Goal: Navigation & Orientation: Find specific page/section

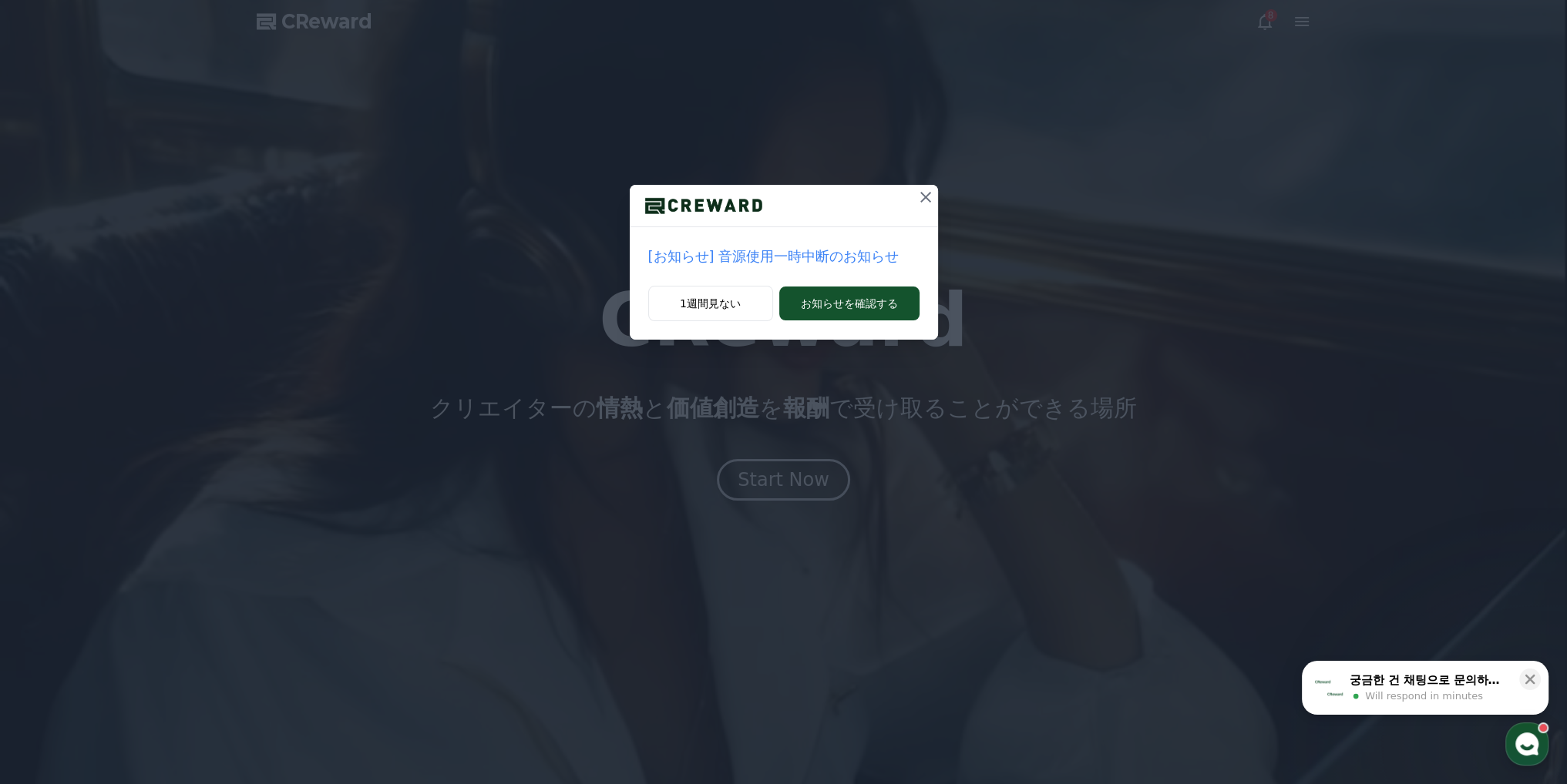
click at [730, 275] on div "[お知らせ] 音源使用一時中断のお知らせ" at bounding box center [784, 256] width 308 height 59
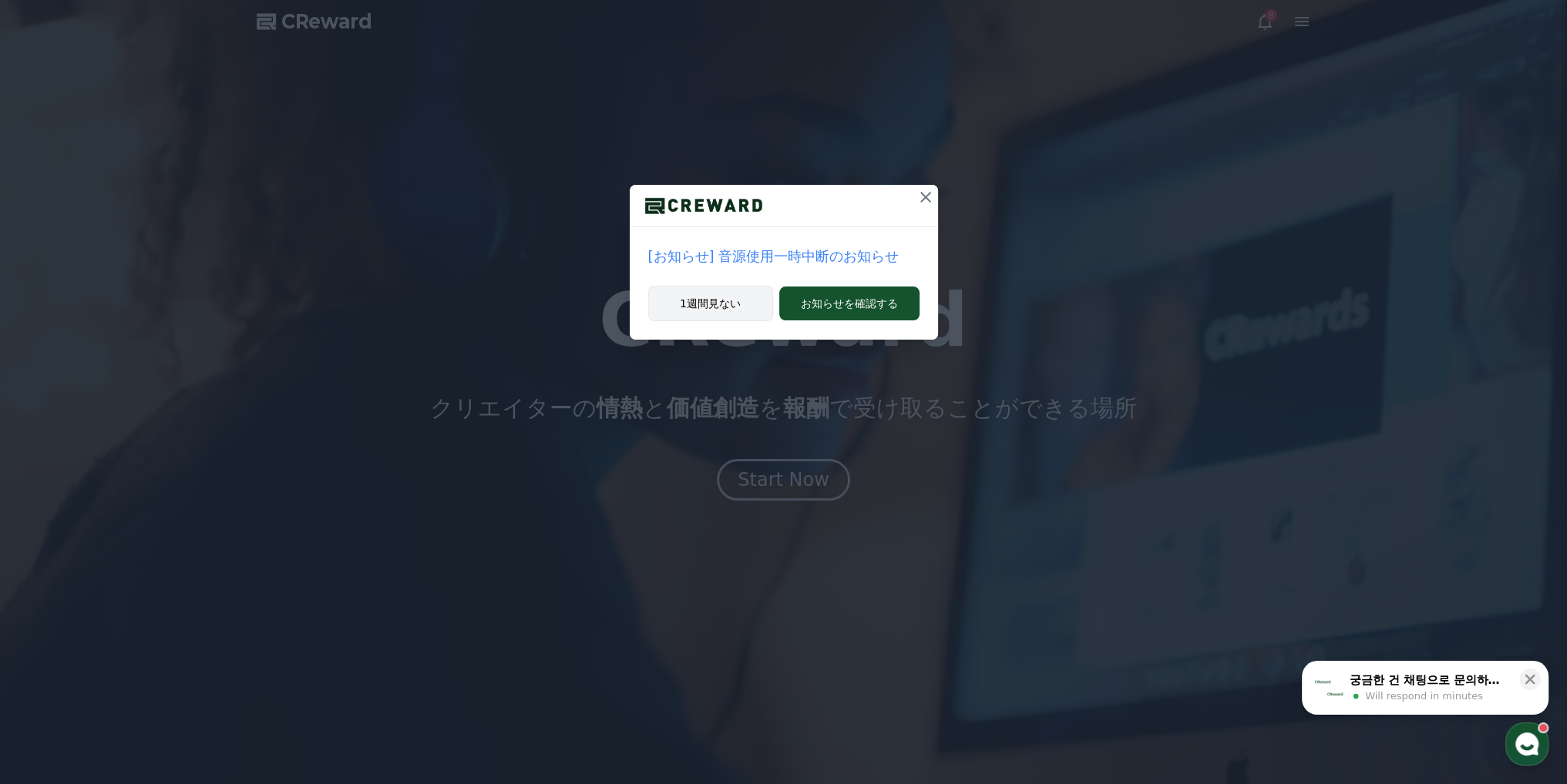
click at [727, 304] on button "1週間見ない" at bounding box center [711, 303] width 125 height 35
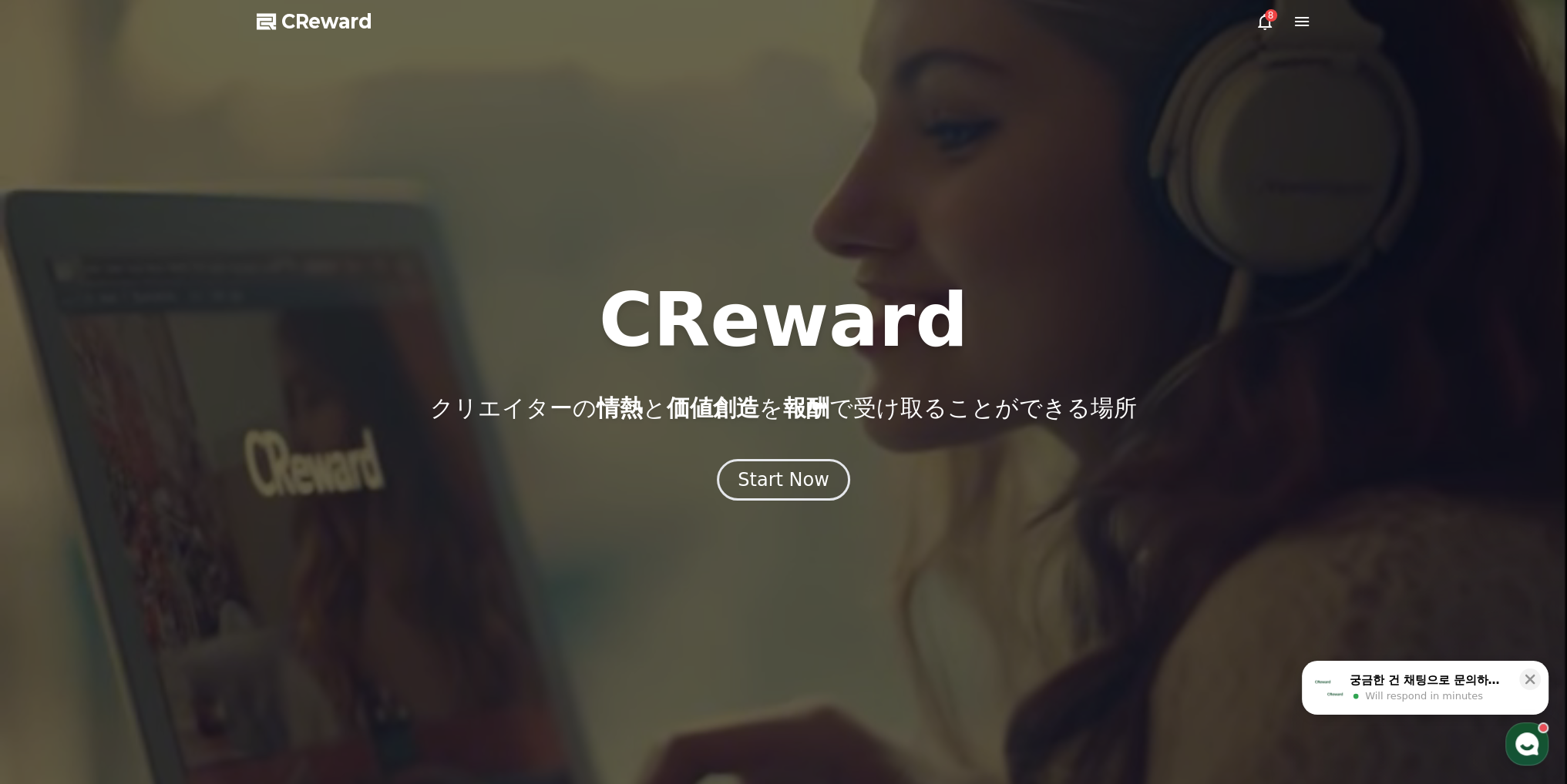
click at [1265, 23] on icon at bounding box center [1265, 22] width 19 height 19
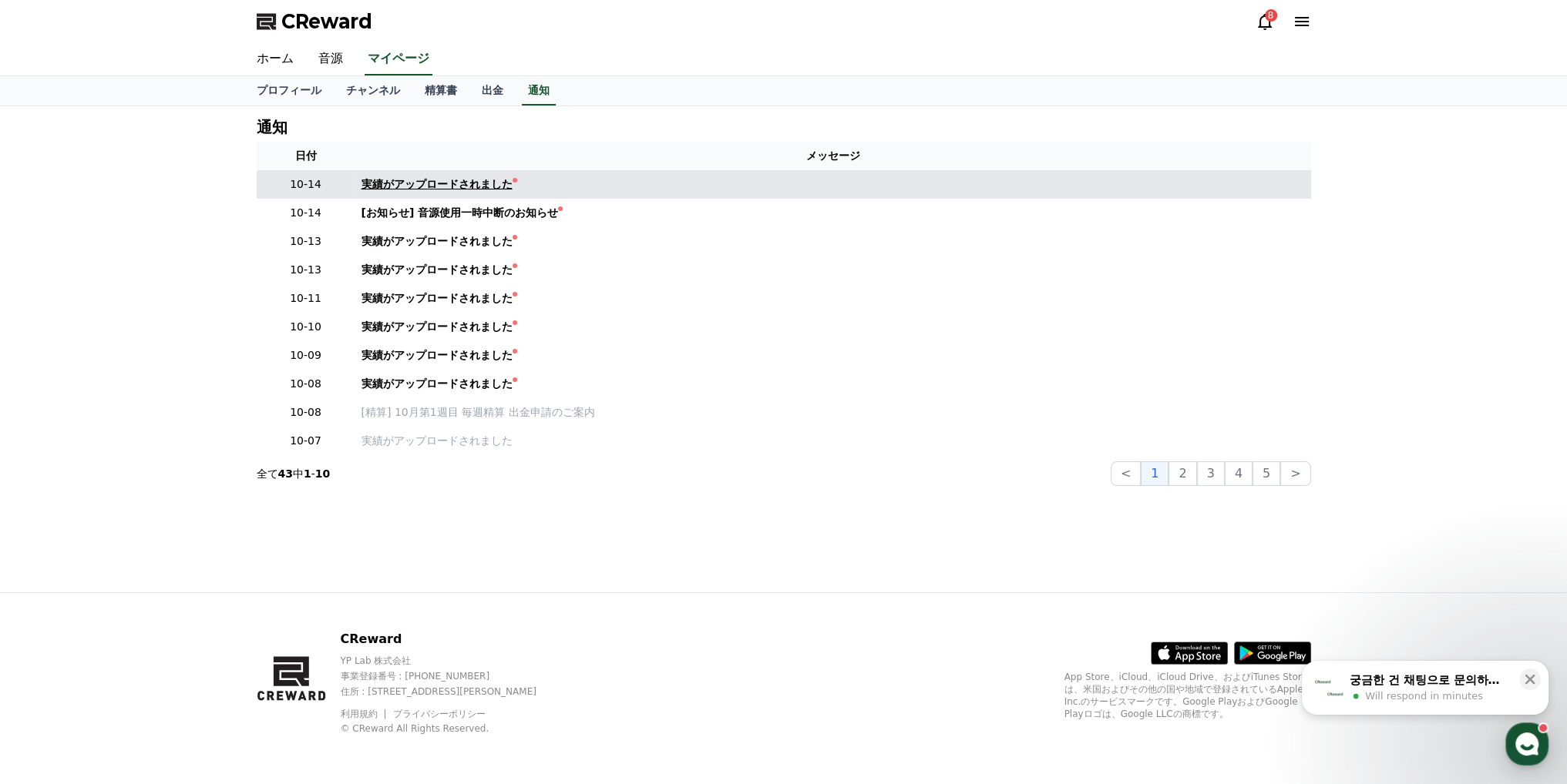
click at [468, 182] on div "実績がアップロードされました" at bounding box center [437, 184] width 151 height 17
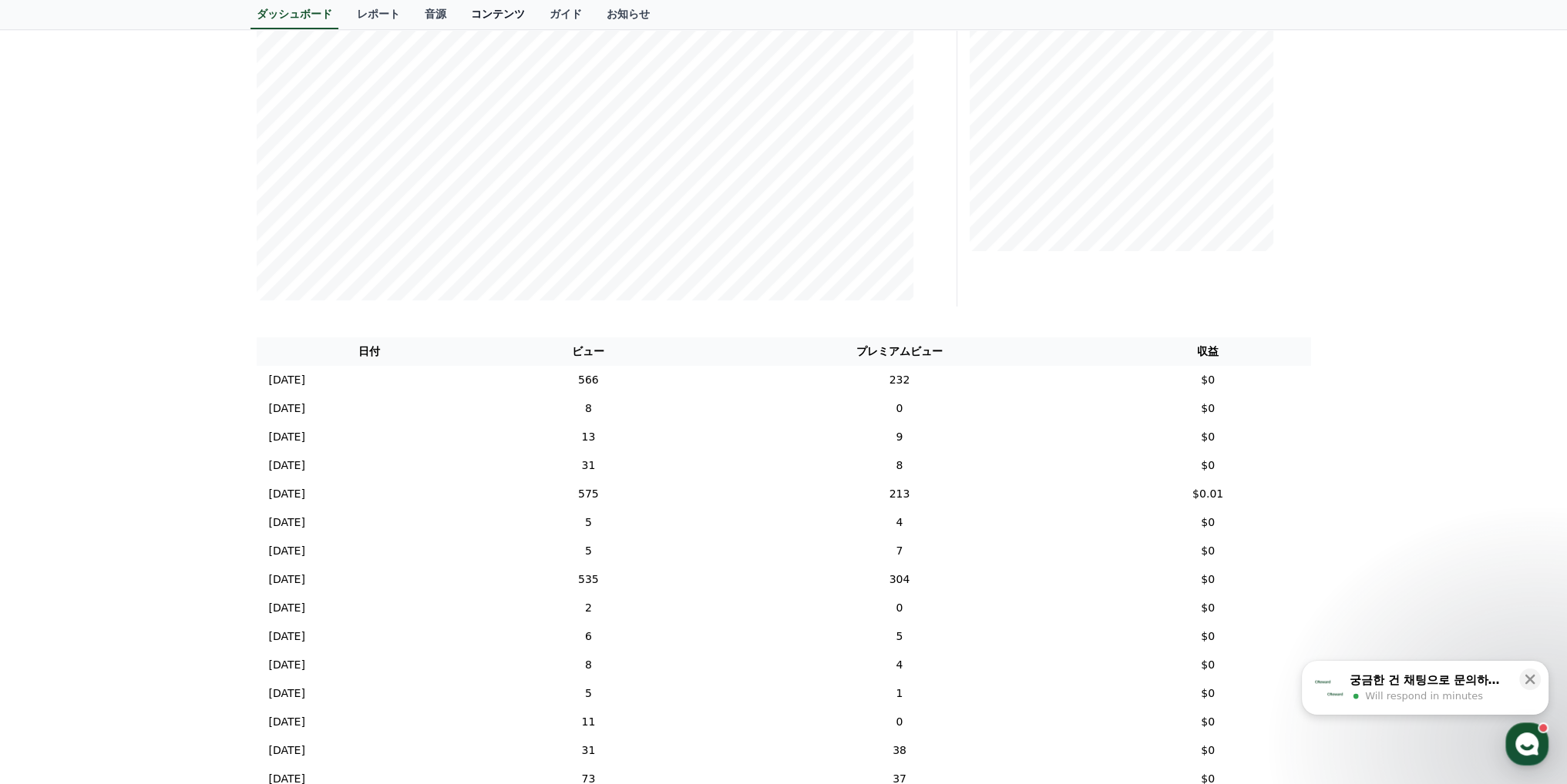
click at [460, 20] on link "コンテンツ" at bounding box center [498, 15] width 78 height 29
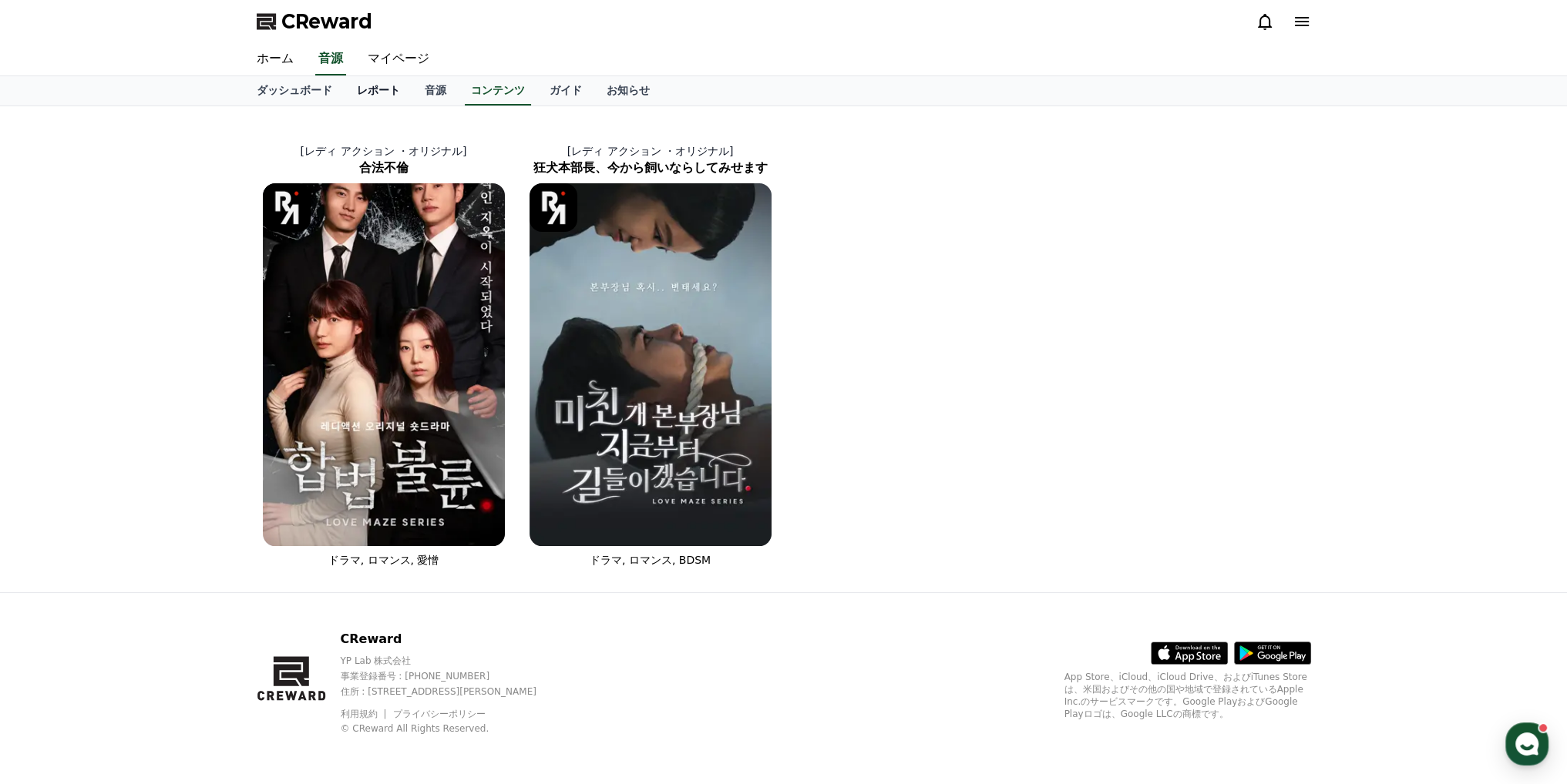
click at [350, 85] on link "レポート" at bounding box center [378, 91] width 67 height 29
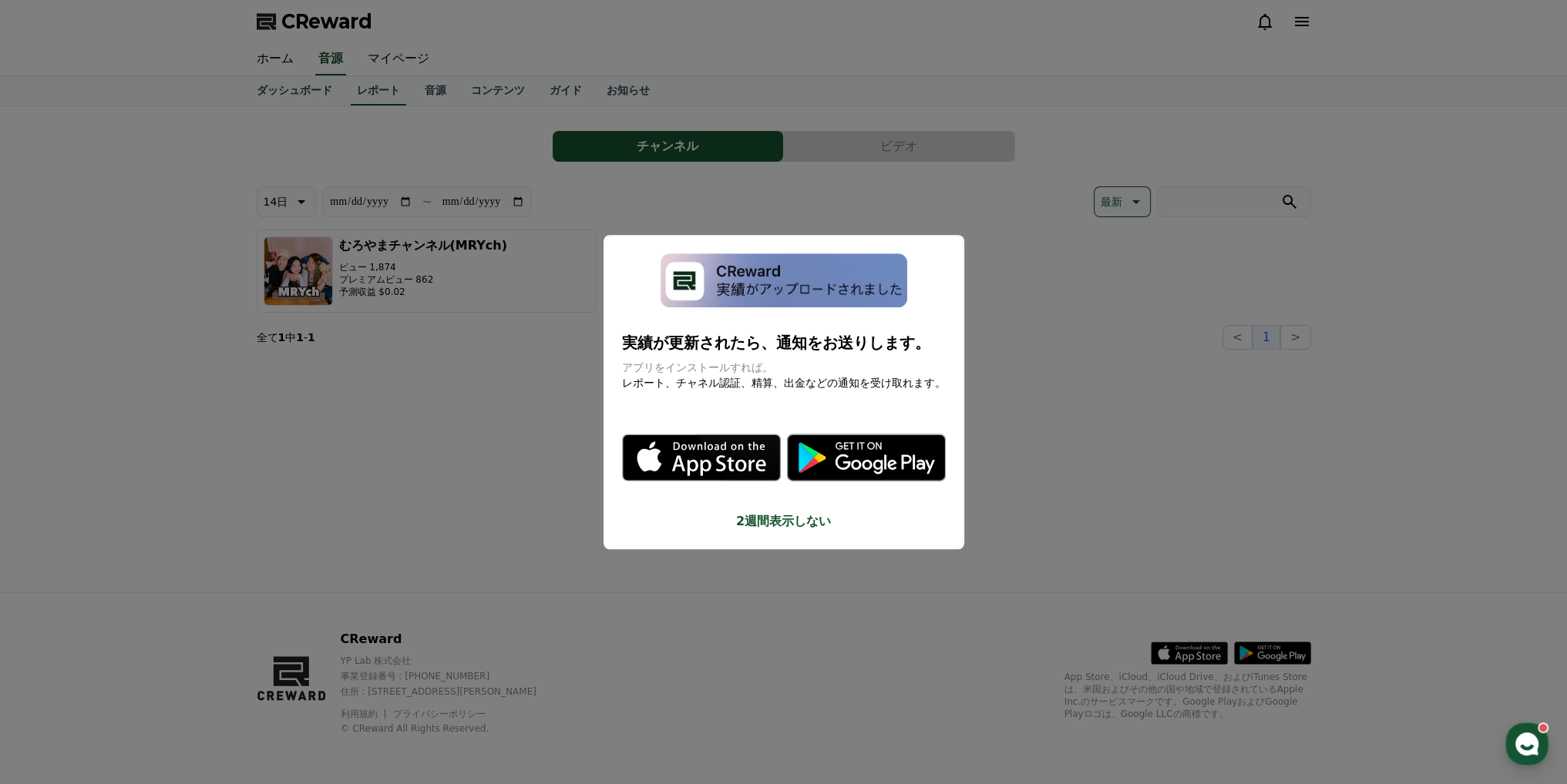
click at [774, 526] on button "2週間表示しない" at bounding box center [784, 521] width 324 height 19
